Goal: Use online tool/utility: Utilize a website feature to perform a specific function

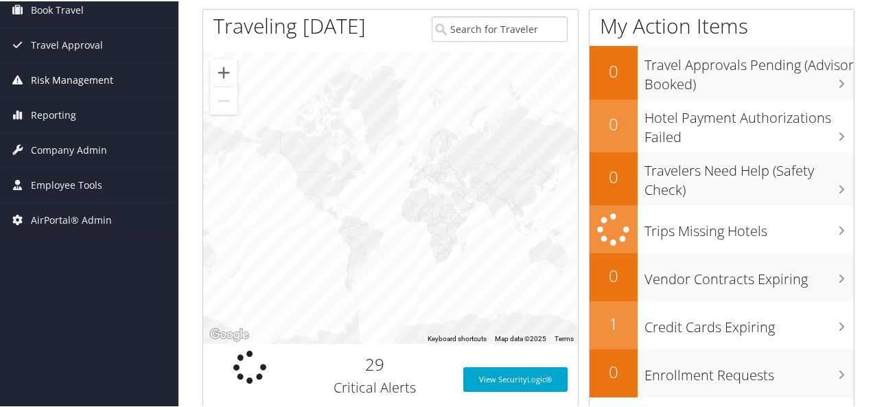
scroll to position [206, 0]
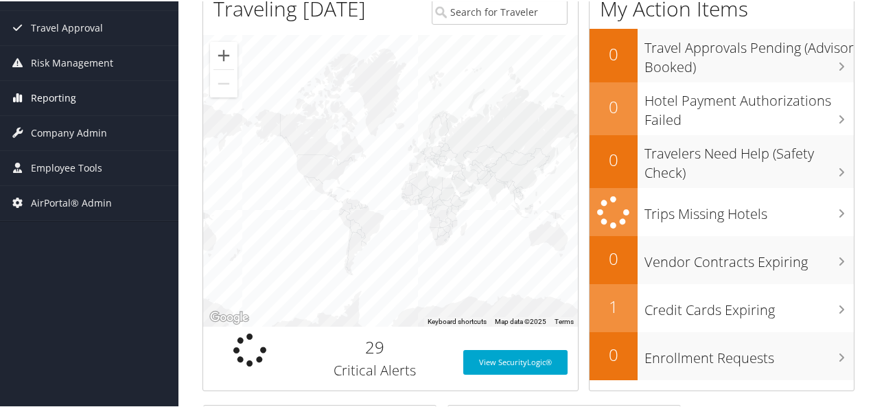
click at [64, 93] on span "Reporting" at bounding box center [53, 97] width 45 height 34
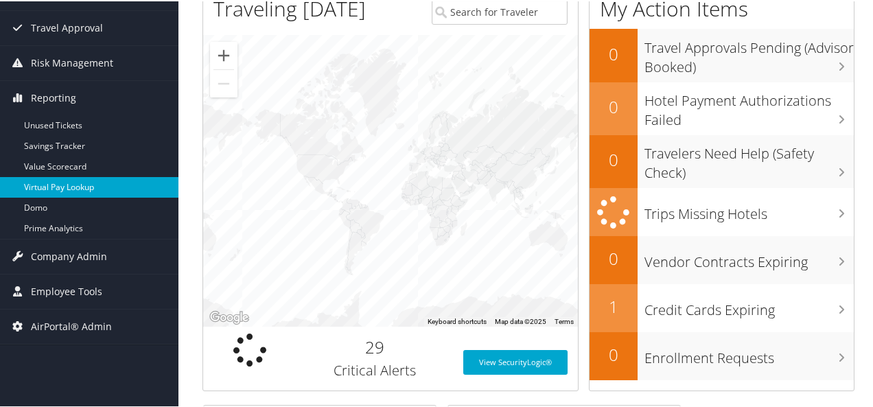
click at [58, 183] on link "Virtual Pay Lookup" at bounding box center [89, 186] width 178 height 21
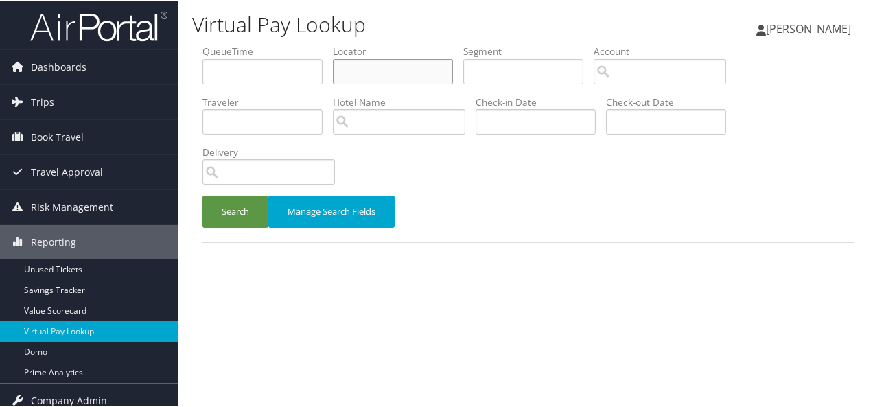
click at [353, 74] on input "text" at bounding box center [393, 70] width 120 height 25
paste input "MQDSYK"
click at [231, 207] on button "Search" at bounding box center [235, 210] width 66 height 32
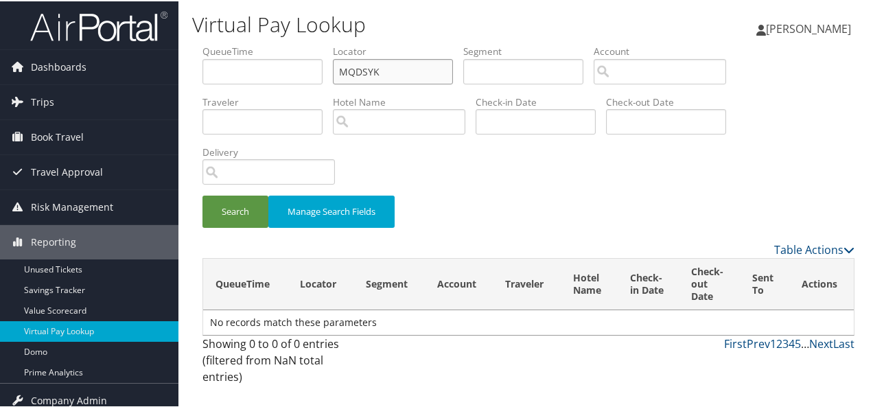
click at [408, 73] on input "MQDSYK" at bounding box center [393, 70] width 120 height 25
type input "MQDSYK"
click at [241, 208] on button "Search" at bounding box center [235, 210] width 66 height 32
drag, startPoint x: 390, startPoint y: 77, endPoint x: 327, endPoint y: 83, distance: 62.7
click at [327, 43] on ul "QueueTime Locator MQDSYK Segment Account Traveler Hotel Name Check-in Date Chec…" at bounding box center [528, 43] width 652 height 0
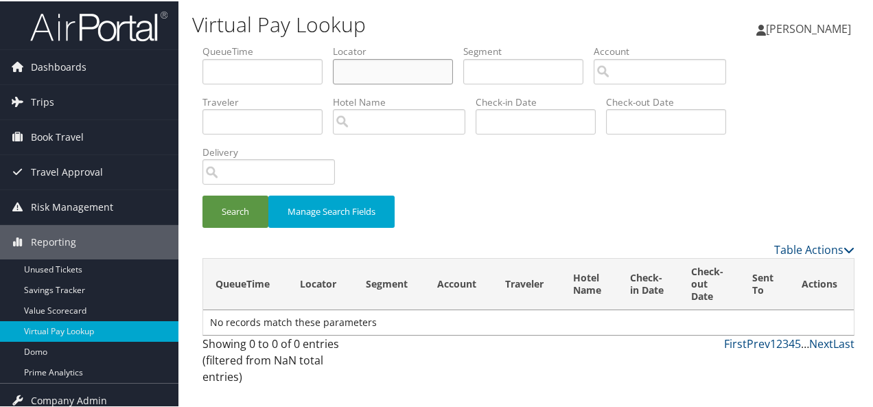
paste input "MQDSYK"
type input "MQDSYK"
click at [215, 213] on button "Search" at bounding box center [235, 210] width 66 height 32
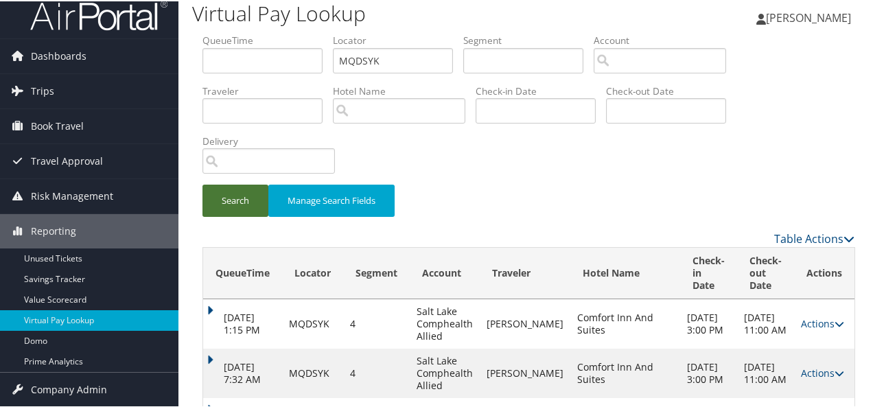
scroll to position [246, 0]
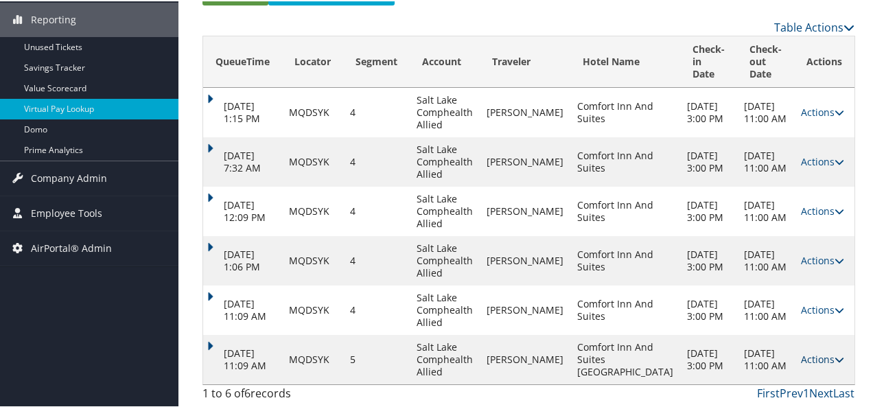
click at [801, 351] on link "Actions" at bounding box center [822, 357] width 43 height 13
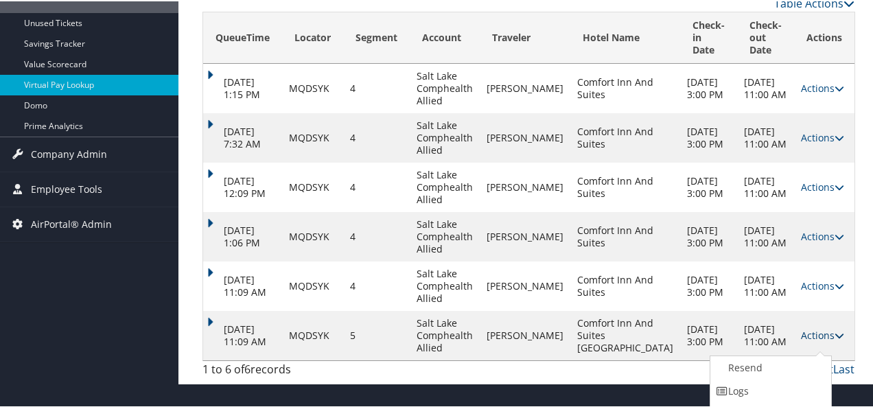
scroll to position [288, 0]
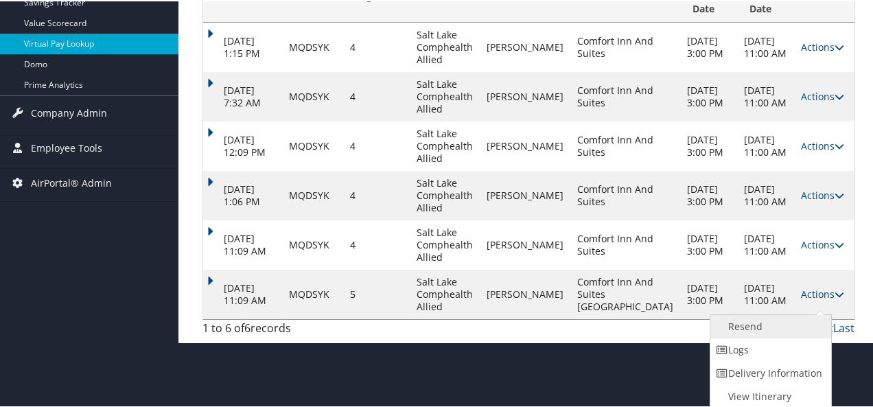
click at [747, 330] on link "Resend" at bounding box center [768, 325] width 117 height 23
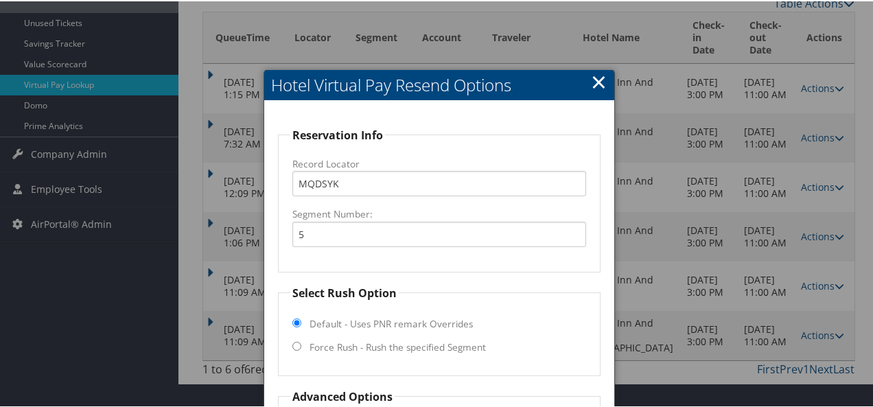
click at [303, 339] on fieldset "Select Rush Option Default - Uses PNR remark Overrides Force Rush - Rush the sp…" at bounding box center [439, 328] width 323 height 91
click at [294, 344] on input "Force Rush - Rush the specified Segment" at bounding box center [296, 344] width 9 height 9
radio input "true"
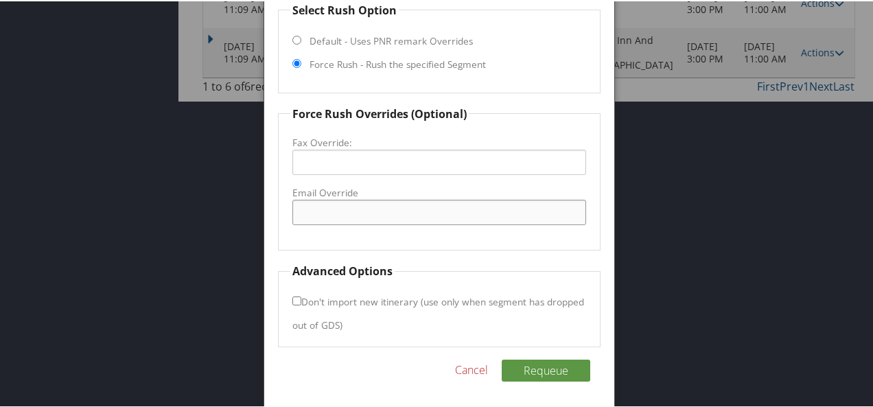
click at [316, 211] on input "Email Override" at bounding box center [439, 210] width 294 height 25
type input "comfortwestonfrontdesk@gmail.com"
click at [539, 364] on button "Requeue" at bounding box center [546, 369] width 89 height 22
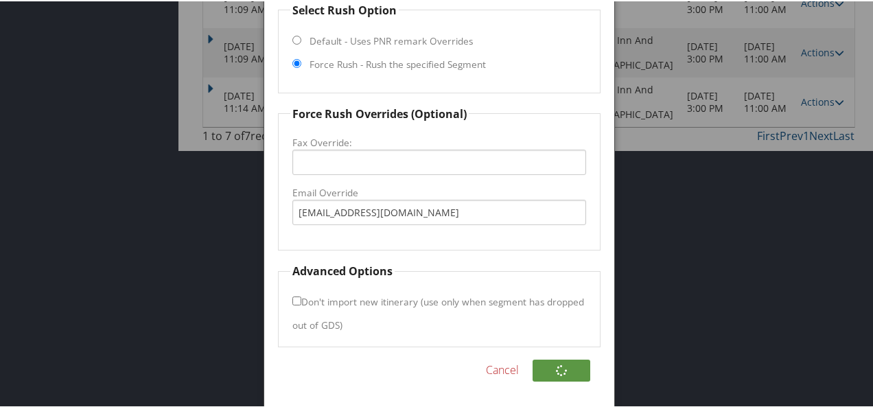
scroll to position [320, 0]
